Goal: Task Accomplishment & Management: Complete application form

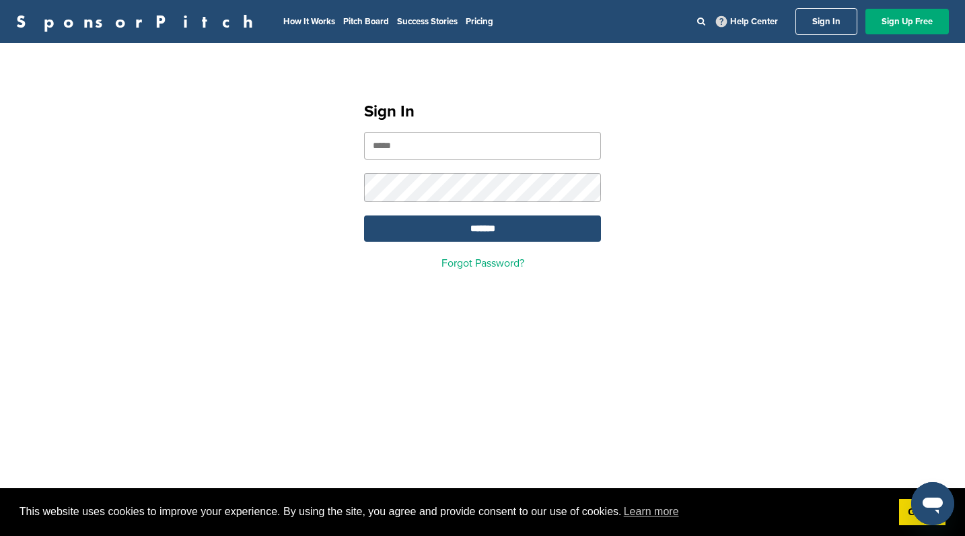
click at [383, 145] on input "email" at bounding box center [482, 146] width 237 height 28
type input "**********"
click at [501, 227] on input "*******" at bounding box center [482, 228] width 237 height 26
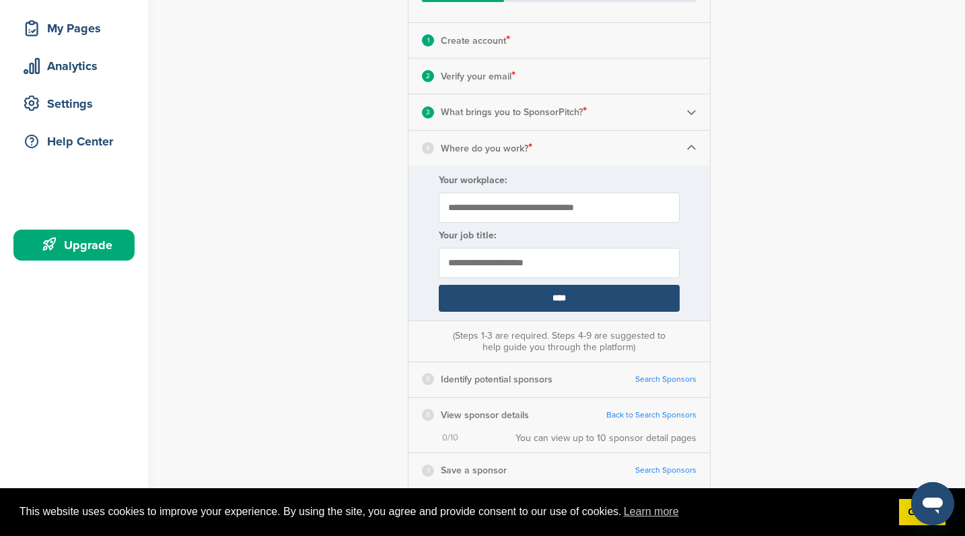
scroll to position [202, 0]
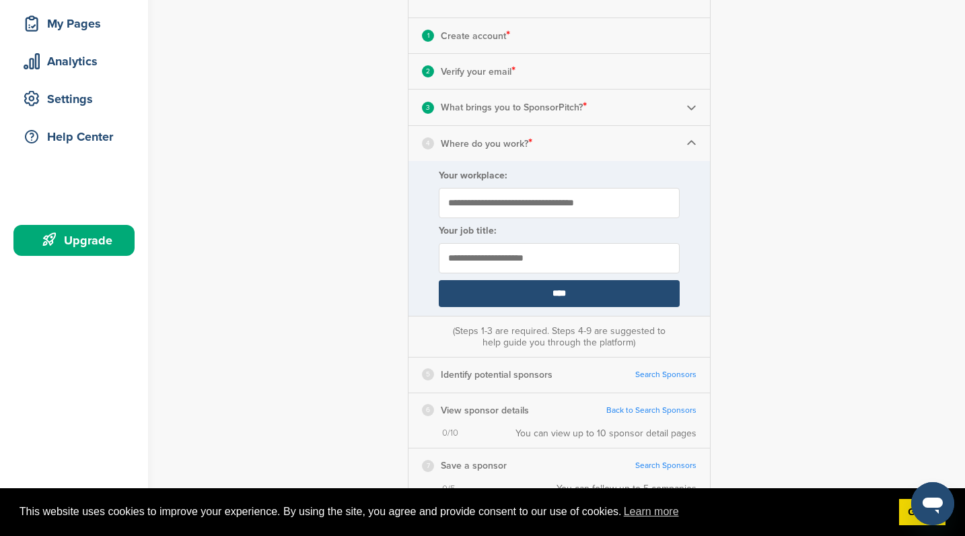
click at [693, 110] on img at bounding box center [692, 107] width 10 height 10
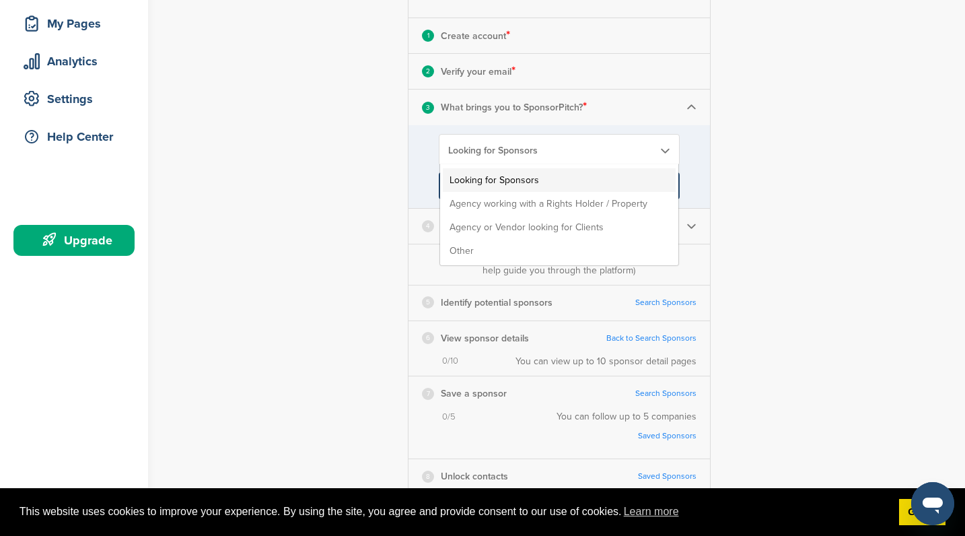
click at [664, 150] on b at bounding box center [664, 150] width 12 height 11
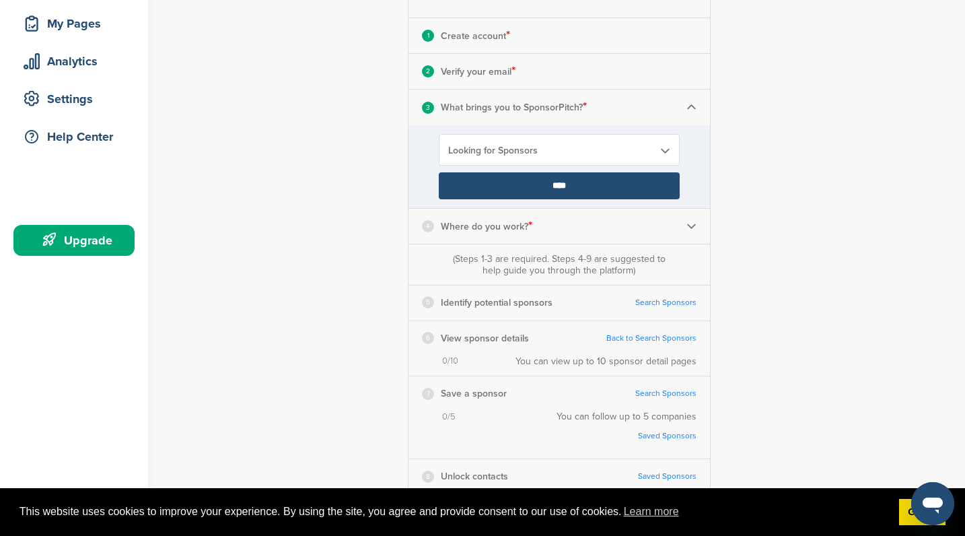
click at [664, 150] on b at bounding box center [664, 150] width 12 height 11
click at [561, 187] on input "****" at bounding box center [559, 185] width 241 height 27
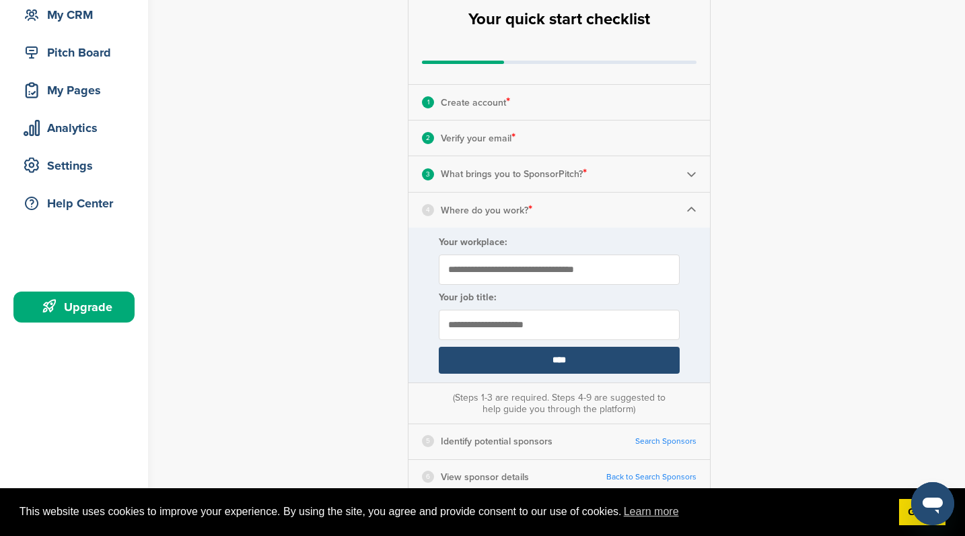
scroll to position [135, 0]
click at [460, 271] on input "Your workplace:" at bounding box center [559, 270] width 241 height 30
type input "**********"
click at [469, 319] on input "text" at bounding box center [559, 325] width 241 height 30
type input "*********"
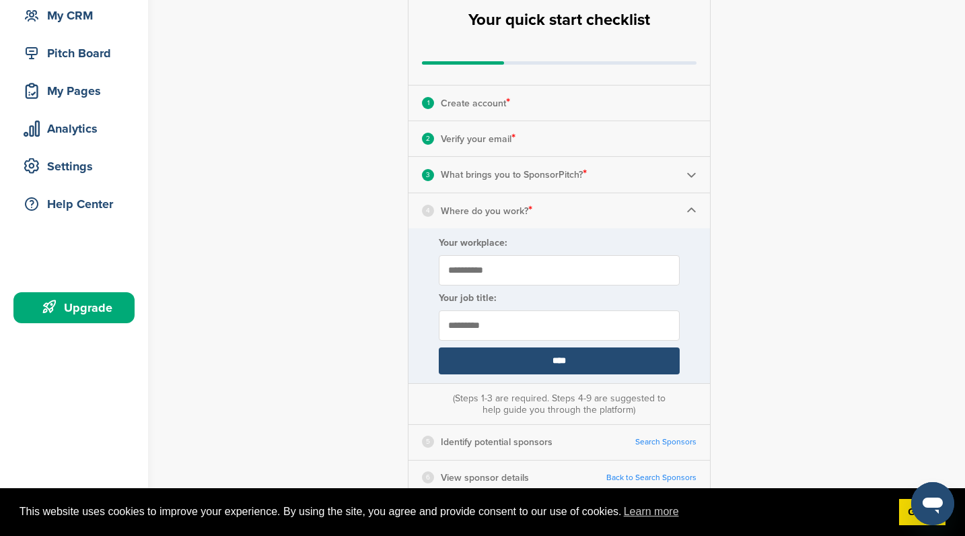
click at [553, 355] on input "****" at bounding box center [559, 360] width 241 height 27
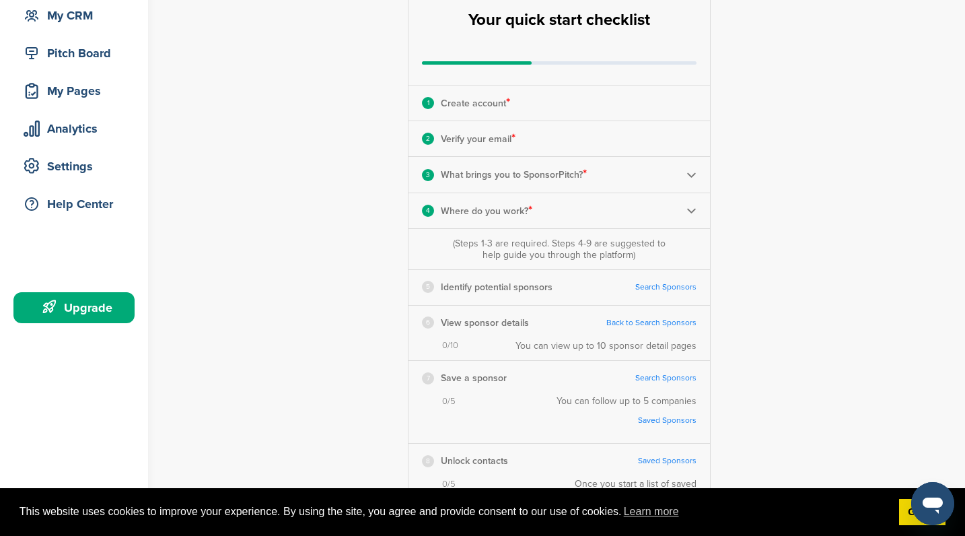
click at [676, 286] on link "Search Sponsors" at bounding box center [665, 287] width 61 height 10
click at [428, 287] on div "5" at bounding box center [428, 287] width 12 height 12
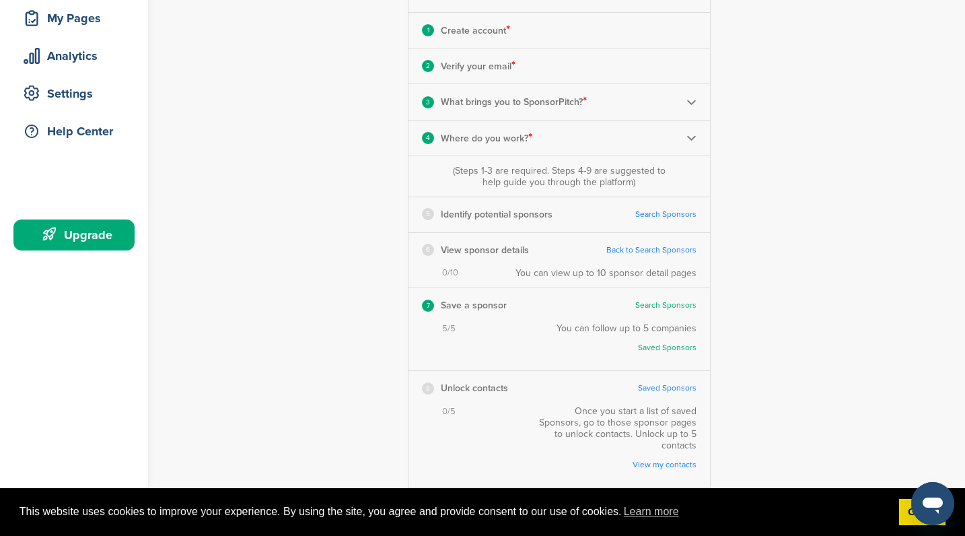
scroll to position [202, 0]
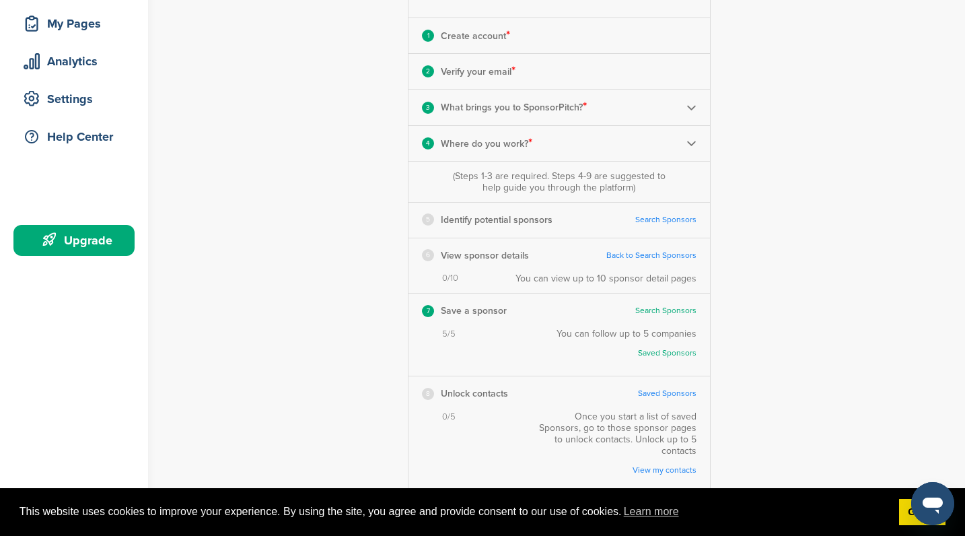
click at [428, 226] on div "5" at bounding box center [428, 219] width 12 height 12
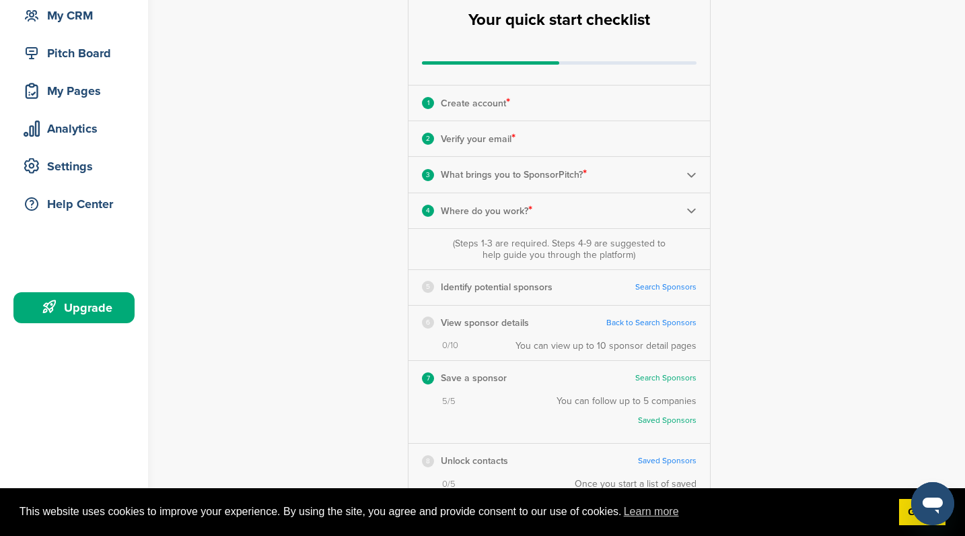
scroll to position [0, 0]
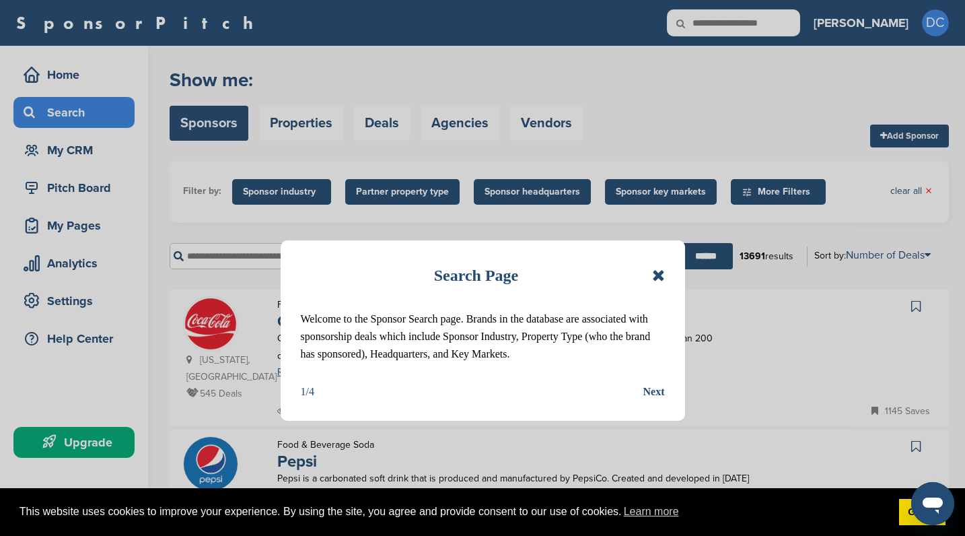
click at [658, 276] on icon at bounding box center [658, 275] width 13 height 16
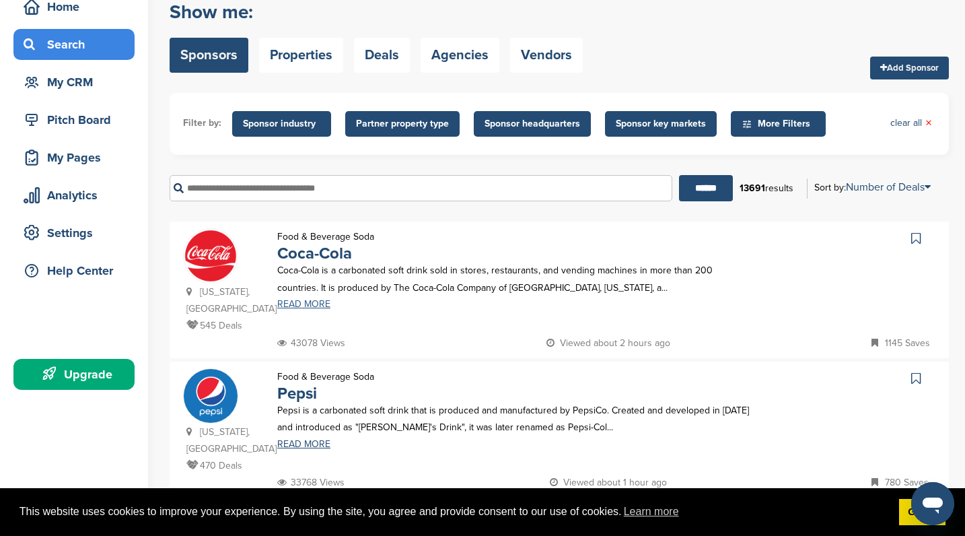
scroll to position [67, 0]
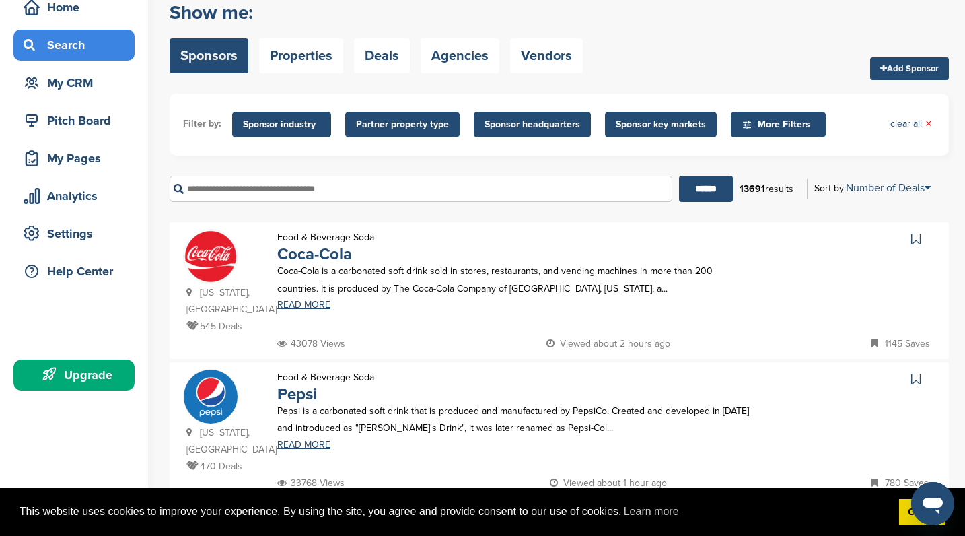
click at [192, 320] on icon at bounding box center [192, 324] width 13 height 9
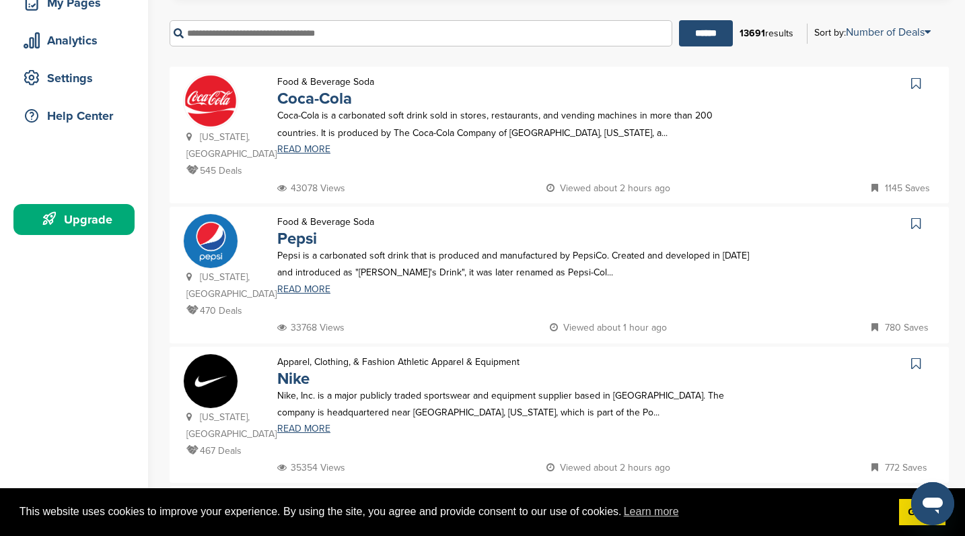
scroll to position [202, 0]
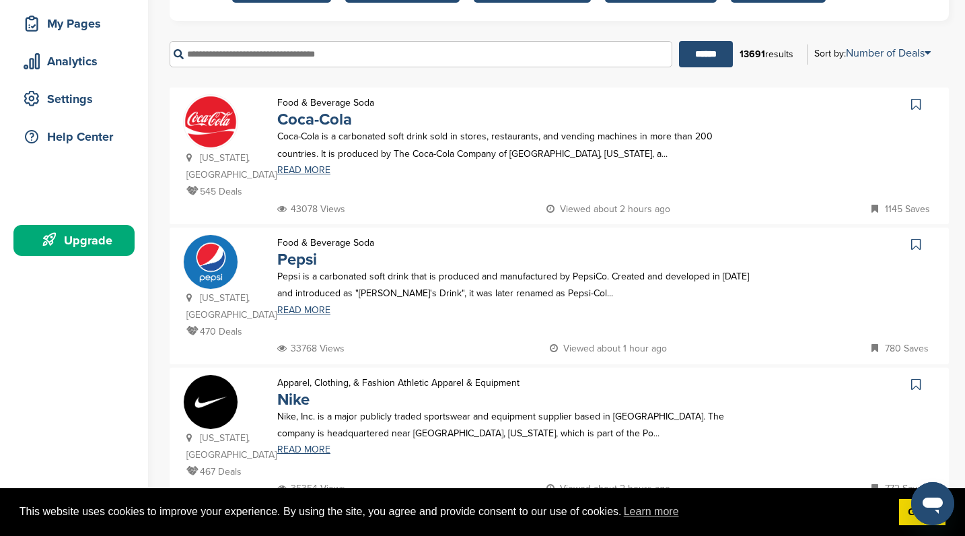
click at [917, 104] on icon at bounding box center [915, 104] width 9 height 13
click at [920, 238] on icon at bounding box center [915, 244] width 9 height 13
click at [916, 378] on icon at bounding box center [915, 384] width 9 height 13
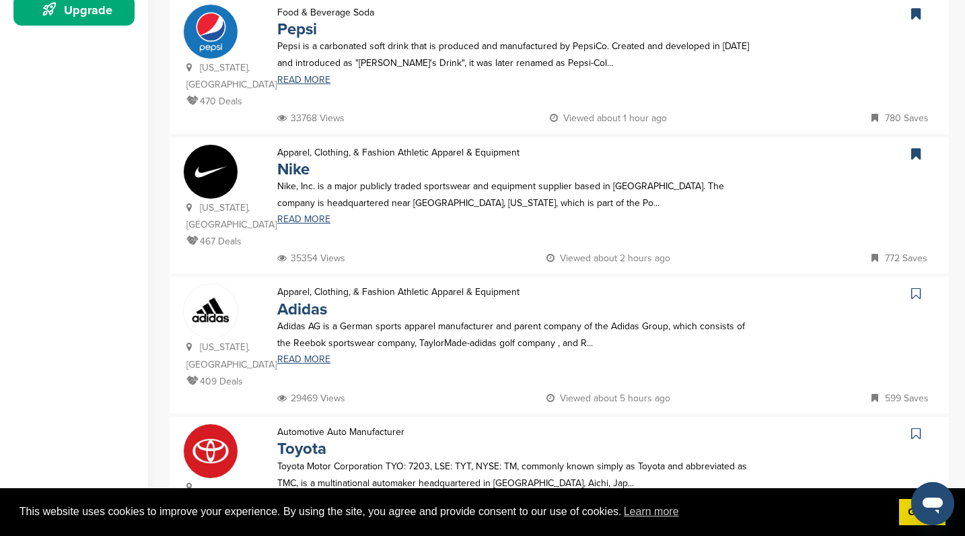
scroll to position [471, 0]
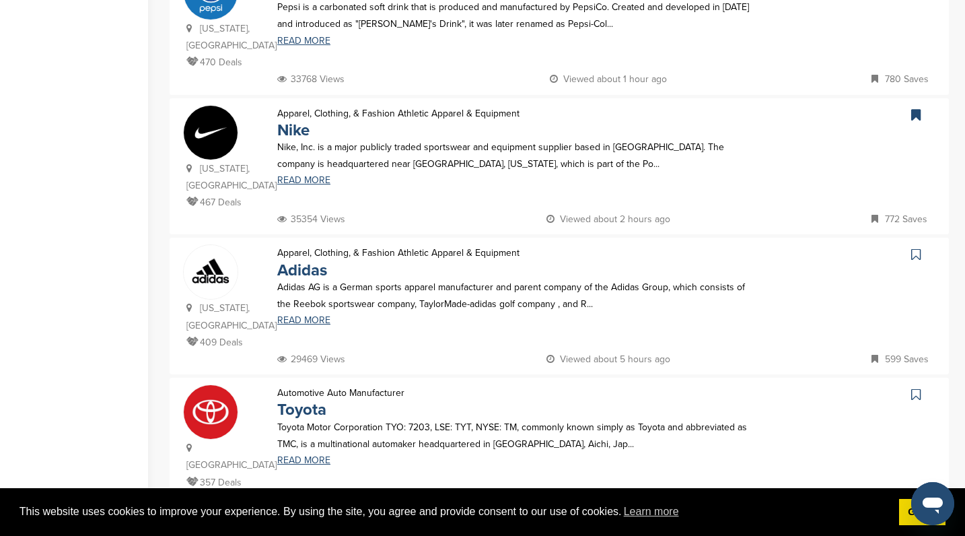
click at [919, 248] on icon at bounding box center [915, 254] width 9 height 13
click at [915, 388] on icon at bounding box center [915, 394] width 9 height 13
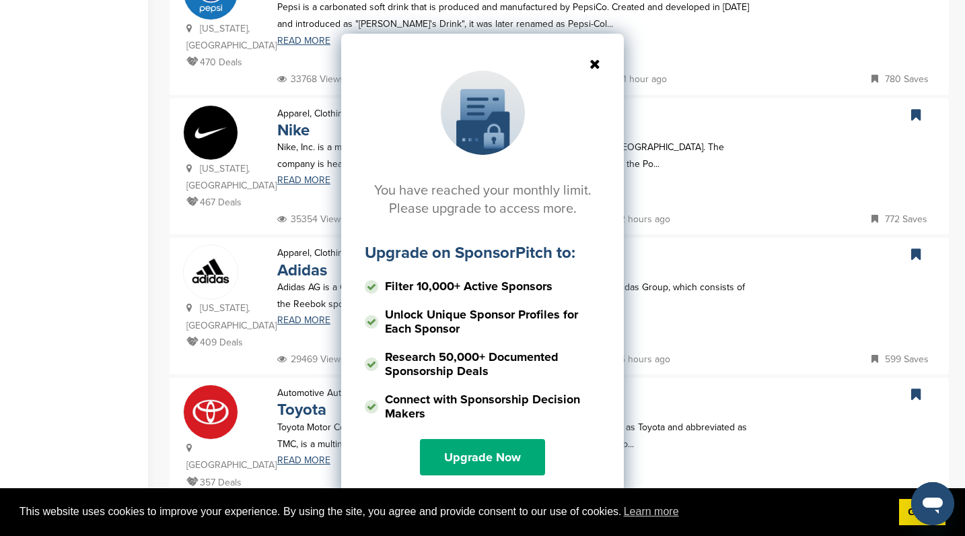
click at [596, 64] on icon at bounding box center [483, 63] width 236 height 13
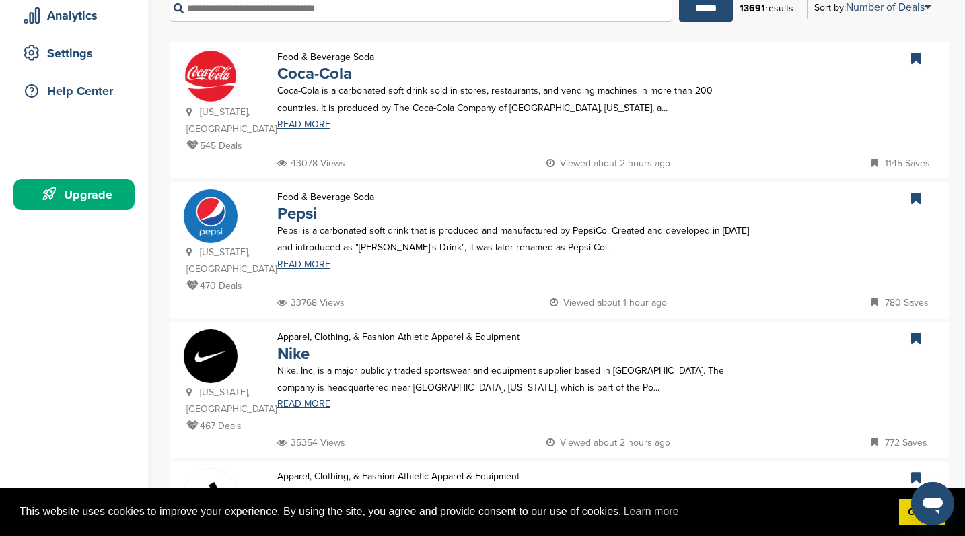
scroll to position [202, 0]
